Goal: Transaction & Acquisition: Purchase product/service

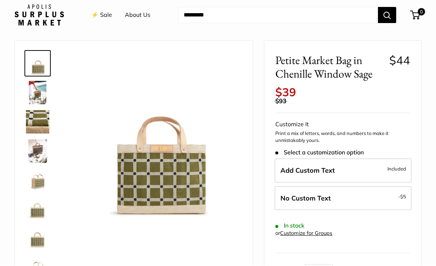
scroll to position [19, 0]
click at [37, 122] on img at bounding box center [37, 121] width 23 height 23
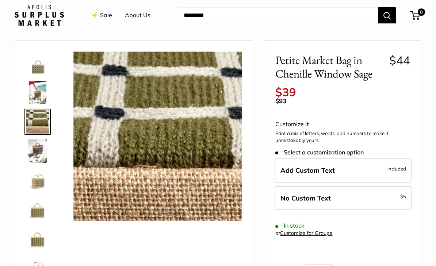
click at [34, 95] on img at bounding box center [37, 92] width 23 height 23
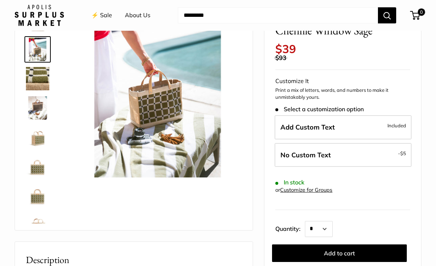
scroll to position [61, 0]
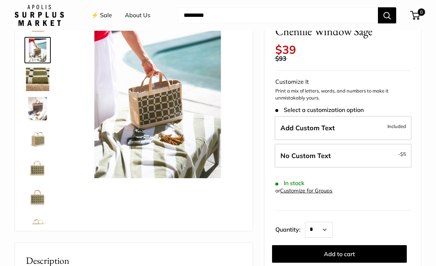
click at [34, 135] on img at bounding box center [37, 137] width 23 height 23
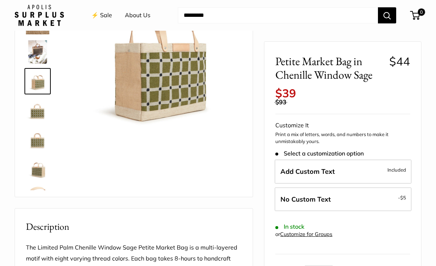
scroll to position [95, 0]
click at [300, 167] on span "Add Custom Text" at bounding box center [308, 171] width 54 height 8
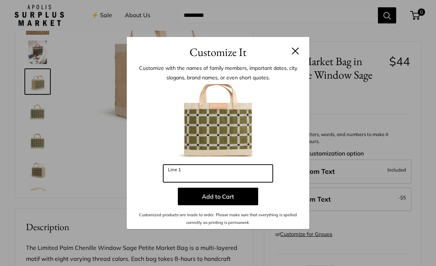
click at [174, 168] on input "Line 1" at bounding box center [218, 173] width 110 height 18
type input "*"
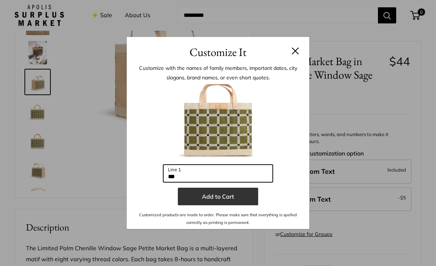
type input "***"
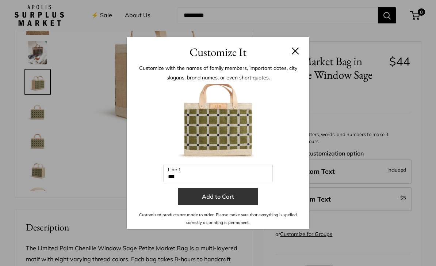
click at [224, 198] on button "Add to Cart" at bounding box center [218, 196] width 80 height 18
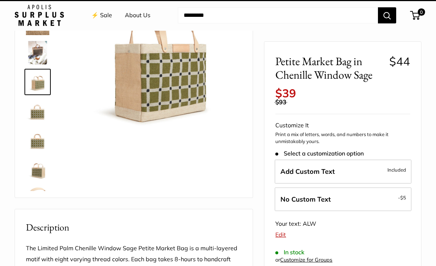
scroll to position [95, 0]
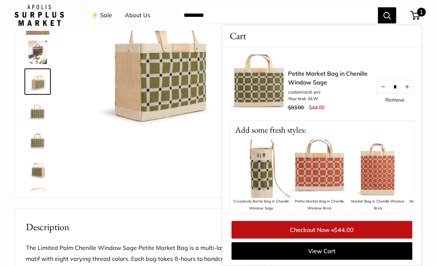
click at [34, 50] on img at bounding box center [37, 52] width 23 height 23
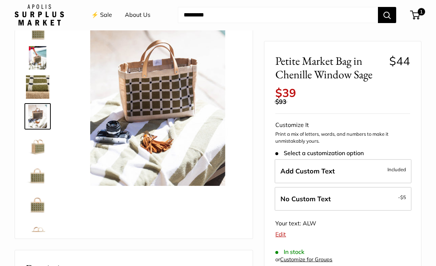
scroll to position [41, 0]
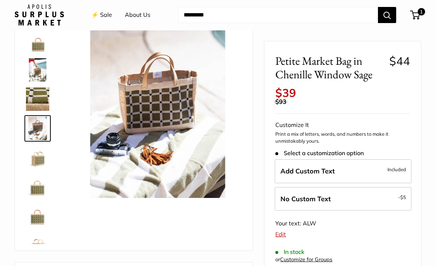
click at [99, 15] on link "⚡️ Sale" at bounding box center [101, 15] width 21 height 11
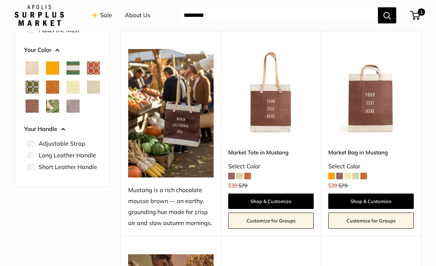
scroll to position [111, 0]
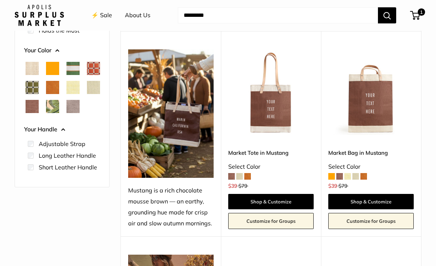
click at [276, 200] on link "Shop & Customize" at bounding box center [270, 201] width 85 height 15
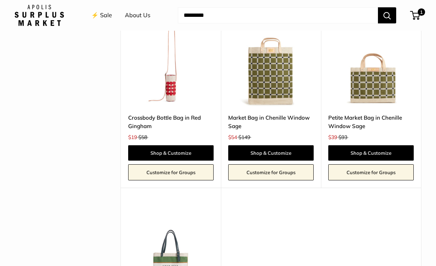
scroll to position [1540, 0]
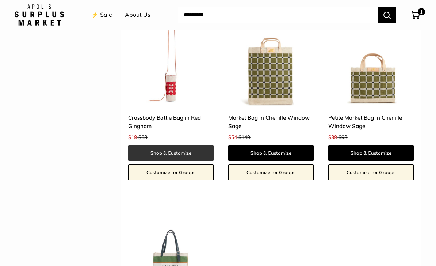
click at [157, 145] on link "Shop & Customize" at bounding box center [170, 152] width 85 height 15
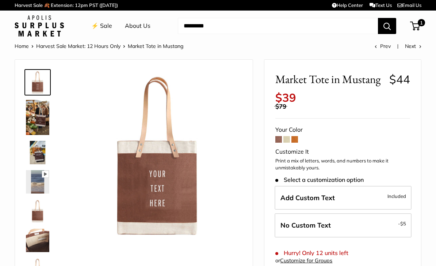
click at [36, 153] on img at bounding box center [37, 152] width 23 height 23
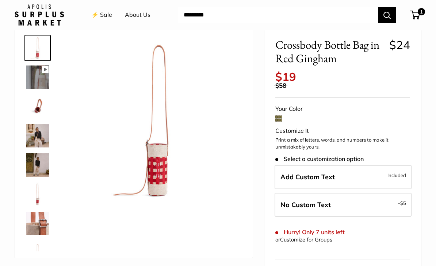
scroll to position [35, 0]
click at [278, 115] on span at bounding box center [278, 118] width 7 height 7
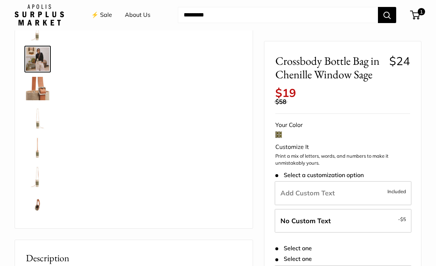
scroll to position [53, 0]
click at [37, 58] on img at bounding box center [37, 59] width 23 height 24
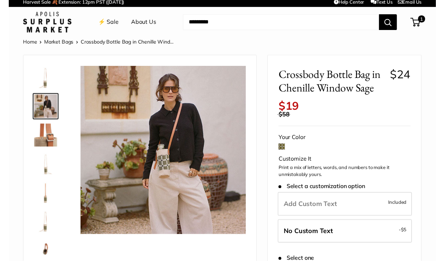
scroll to position [43, 0]
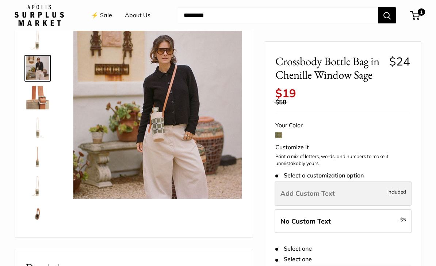
click at [328, 190] on label "Add Custom Text Included" at bounding box center [343, 193] width 137 height 24
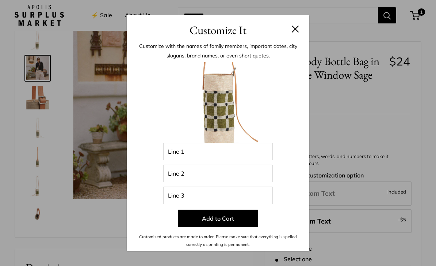
click at [34, 131] on div "Customize It Customize with the names of family members, important dates, city …" at bounding box center [218, 133] width 436 height 266
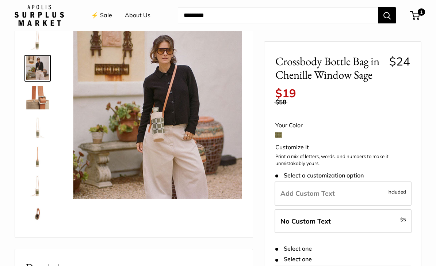
click at [32, 153] on img at bounding box center [37, 155] width 23 height 23
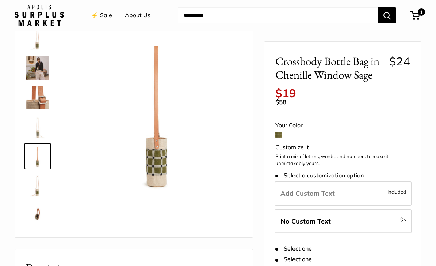
click at [31, 191] on img at bounding box center [37, 185] width 23 height 23
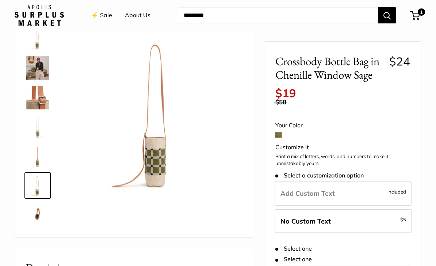
click at [31, 43] on img at bounding box center [37, 38] width 23 height 23
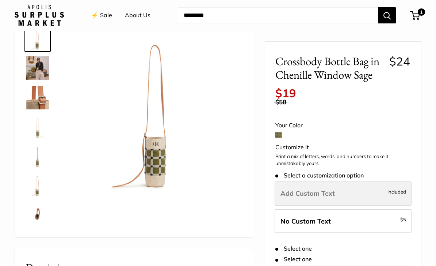
click at [333, 189] on span "Add Custom Text" at bounding box center [308, 193] width 54 height 8
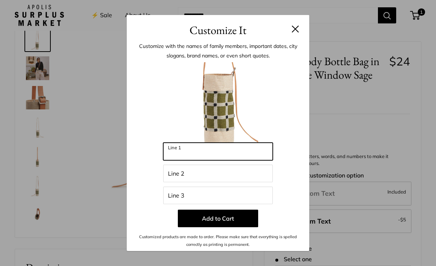
click at [221, 160] on input "Line 1" at bounding box center [218, 151] width 110 height 18
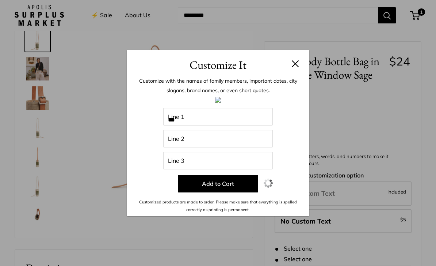
click at [298, 67] on button at bounding box center [295, 63] width 7 height 7
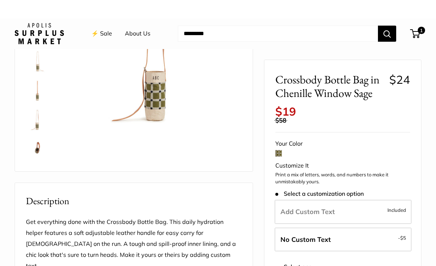
scroll to position [108, 0]
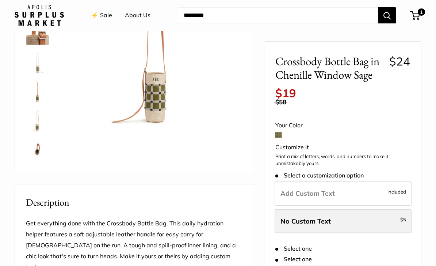
click at [325, 216] on span "No Custom Text" at bounding box center [306, 220] width 50 height 8
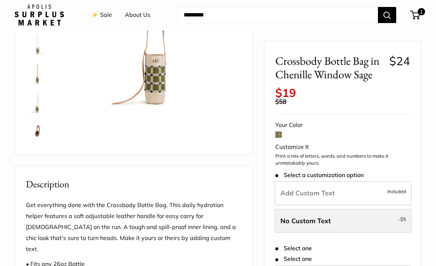
scroll to position [133, 0]
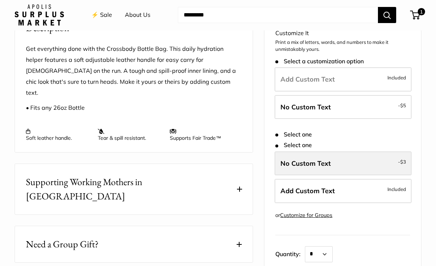
scroll to position [281, 0]
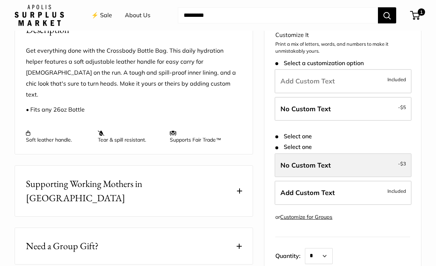
click at [337, 153] on label "No Custom Text - $3" at bounding box center [343, 165] width 137 height 24
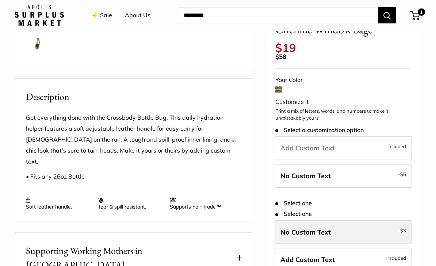
scroll to position [213, 0]
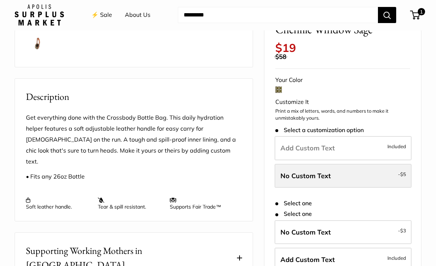
click at [338, 164] on label "No Custom Text - $5" at bounding box center [343, 176] width 137 height 24
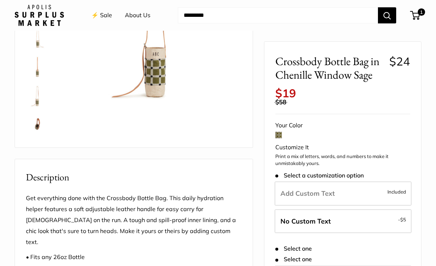
scroll to position [131, 0]
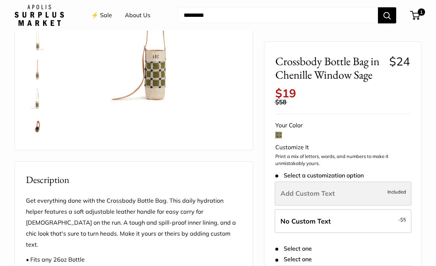
click at [306, 189] on span "Add Custom Text" at bounding box center [308, 193] width 54 height 8
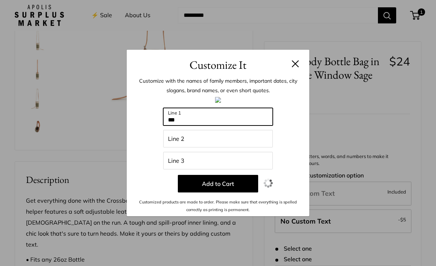
click at [183, 125] on input "***" at bounding box center [218, 117] width 110 height 18
type input "*"
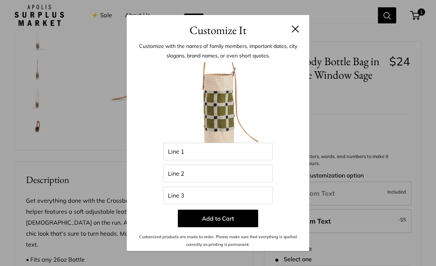
click at [298, 33] on button at bounding box center [295, 28] width 7 height 7
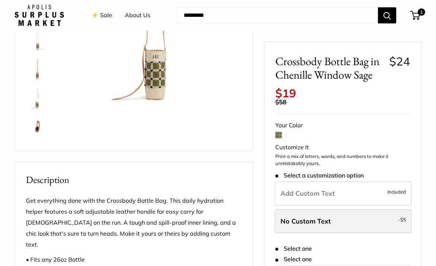
click at [321, 216] on span "No Custom Text" at bounding box center [306, 220] width 50 height 8
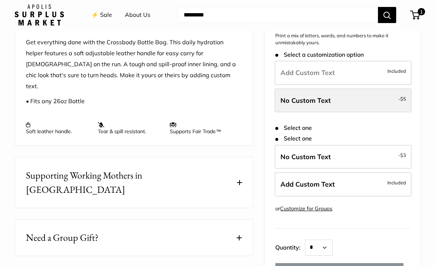
scroll to position [289, 0]
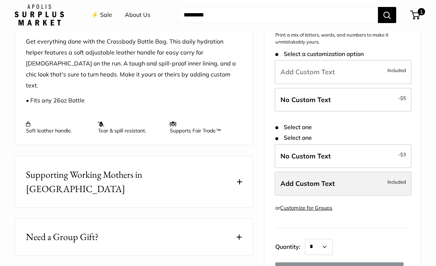
click at [319, 179] on span "Add Custom Text" at bounding box center [308, 183] width 54 height 8
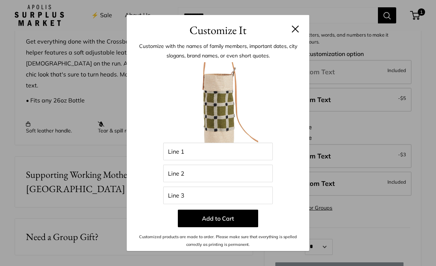
click at [297, 33] on button at bounding box center [295, 28] width 7 height 7
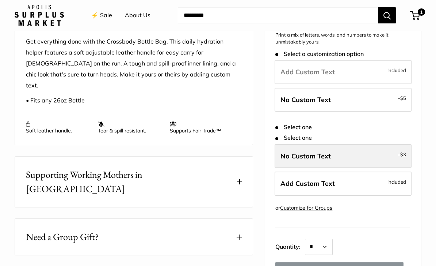
click at [321, 152] on span "No Custom Text" at bounding box center [306, 156] width 50 height 8
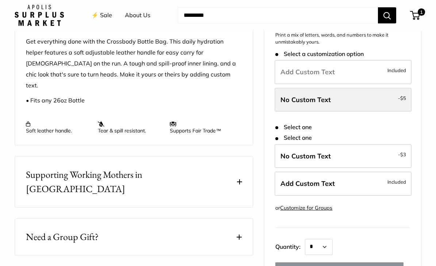
click at [320, 95] on span "No Custom Text" at bounding box center [306, 99] width 50 height 8
click at [317, 95] on span "No Custom Text" at bounding box center [306, 99] width 50 height 8
click at [321, 95] on span "No Custom Text" at bounding box center [306, 99] width 50 height 8
click at [323, 95] on span "No Custom Text" at bounding box center [306, 99] width 50 height 8
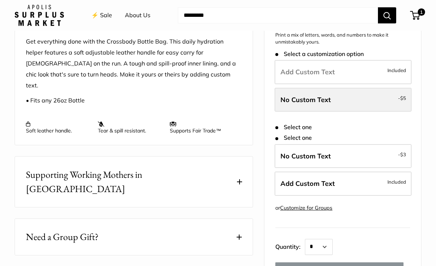
click at [324, 88] on label "No Custom Text - $5" at bounding box center [343, 100] width 137 height 24
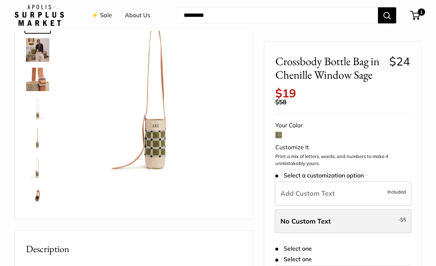
scroll to position [0, 0]
